Goal: Task Accomplishment & Management: Use online tool/utility

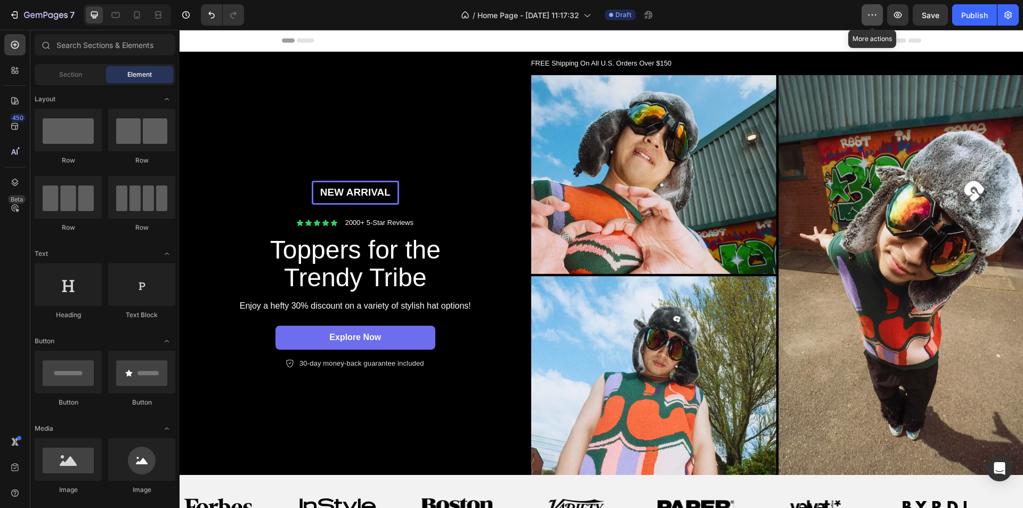
click at [877, 15] on icon "button" at bounding box center [872, 15] width 11 height 11
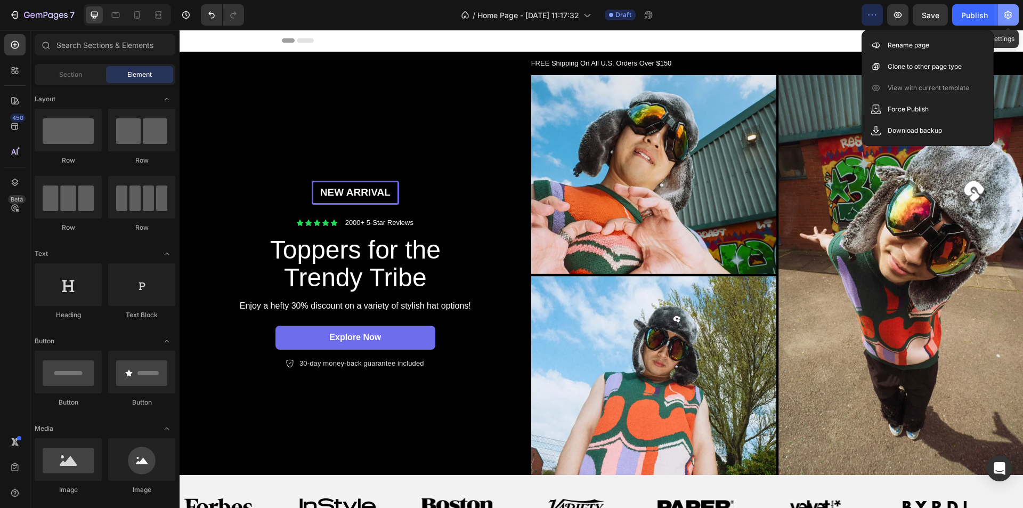
click at [1012, 8] on button "button" at bounding box center [1008, 14] width 21 height 21
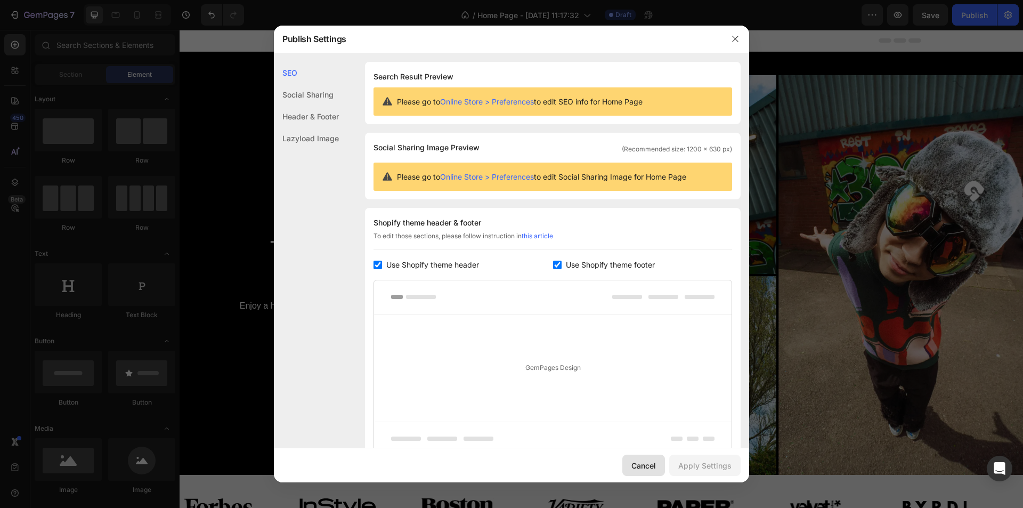
click at [641, 463] on div "Cancel" at bounding box center [644, 465] width 25 height 11
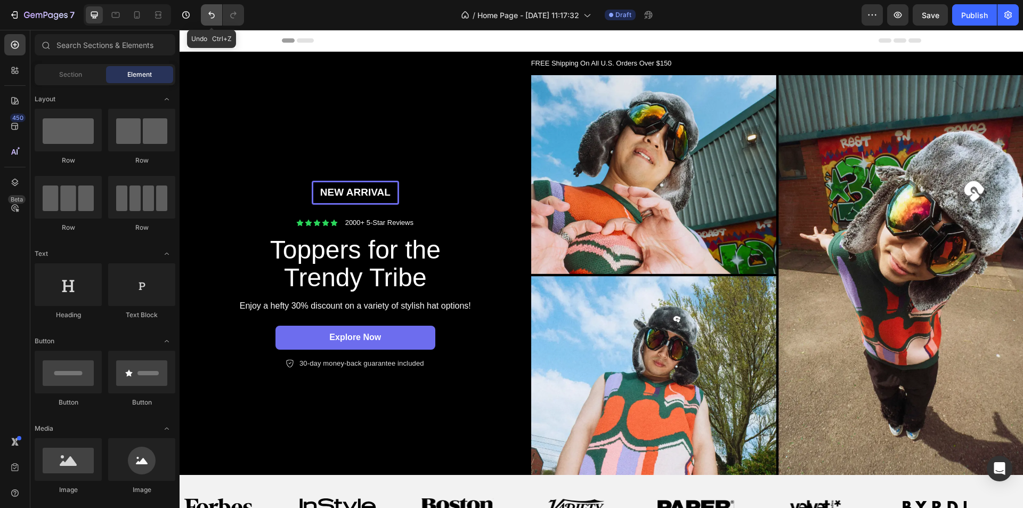
click at [207, 15] on icon "Undo/Redo" at bounding box center [211, 15] width 11 height 11
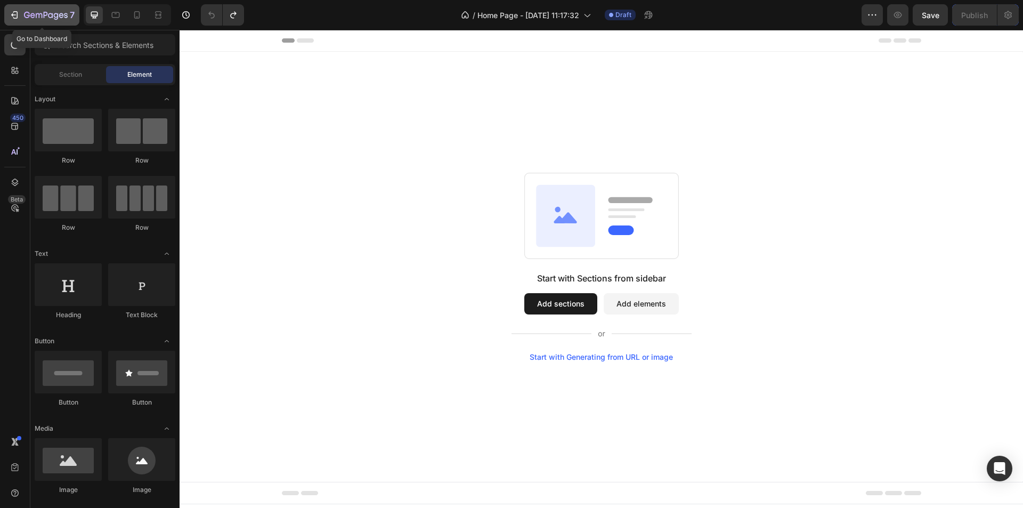
click at [20, 11] on div "7" at bounding box center [42, 15] width 66 height 13
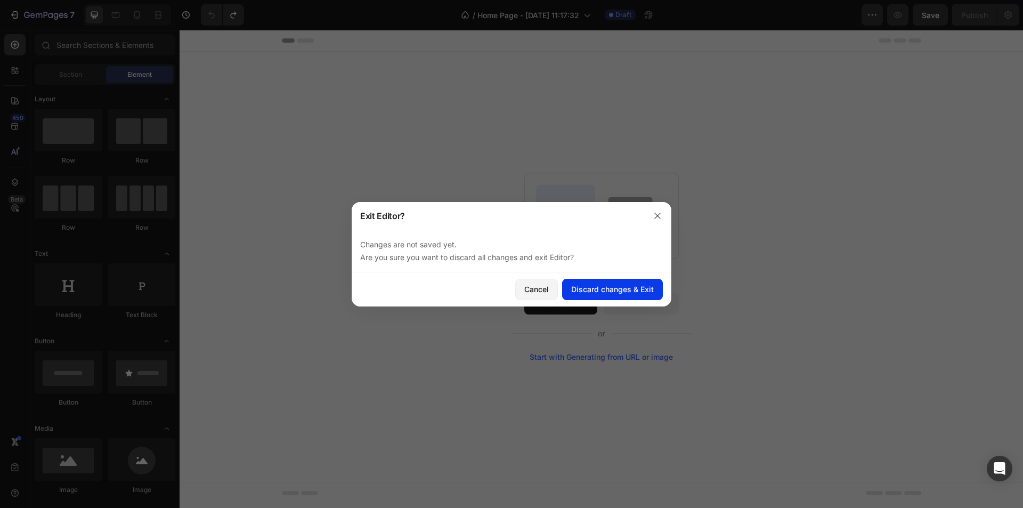
click at [601, 294] on div "Discard changes & Exit" at bounding box center [612, 289] width 83 height 11
